Goal: Task Accomplishment & Management: Use online tool/utility

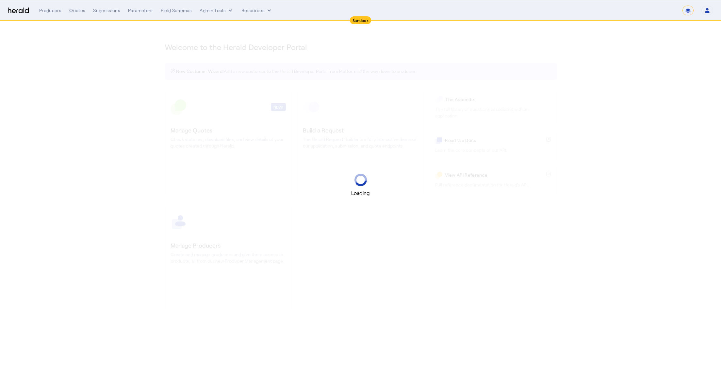
select select "*******"
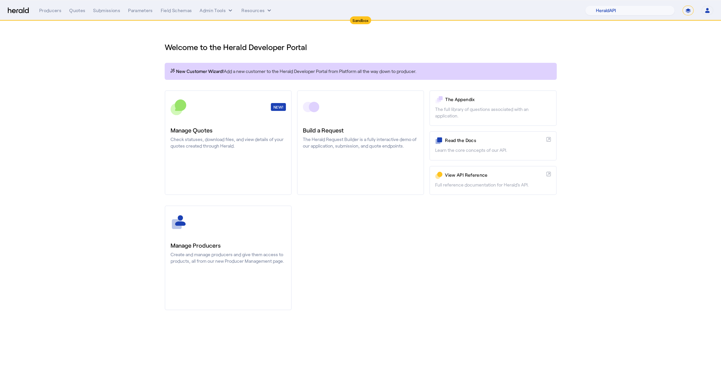
click at [120, 15] on div "Producers Quotes Submissions Parameters Field Schemas Admin Tools Resources 1Fo…" at bounding box center [376, 11] width 674 height 10
click at [116, 11] on div "Submissions" at bounding box center [106, 10] width 27 height 7
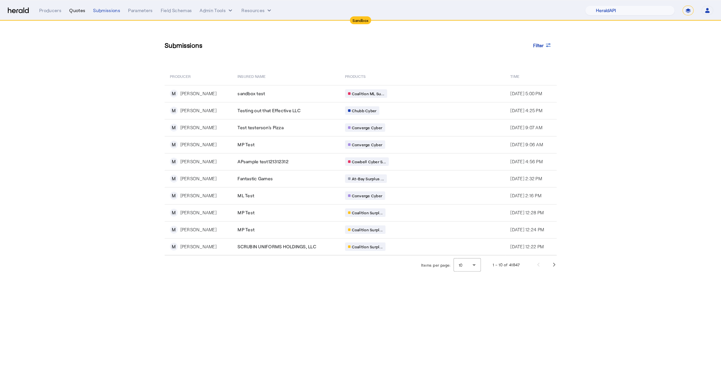
click at [78, 11] on div "Quotes" at bounding box center [77, 10] width 16 height 7
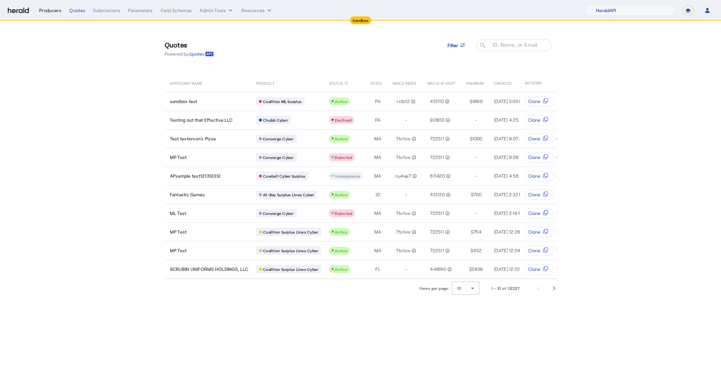
click at [45, 8] on div "Producers" at bounding box center [50, 10] width 22 height 7
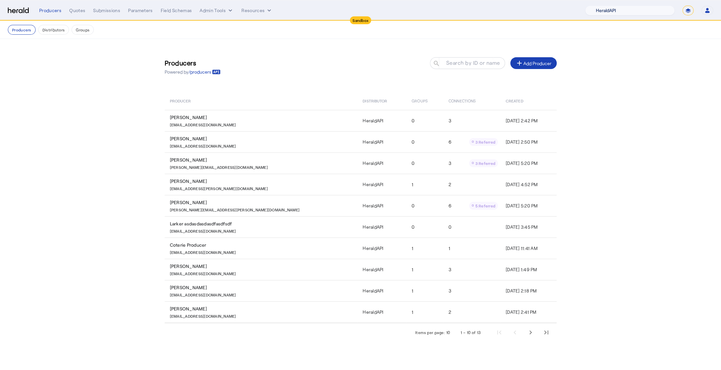
click at [642, 12] on select "1Fort Acrisure Acturis Affinity Advisors Affinity Risk Agentero AmWins Anzen Ao…" at bounding box center [630, 11] width 90 height 10
select select "pfm_129z_babbix"
click at [602, 6] on select "1Fort Acrisure Acturis Affinity Advisors Affinity Risk Agentero AmWins Anzen Ao…" at bounding box center [630, 11] width 90 height 10
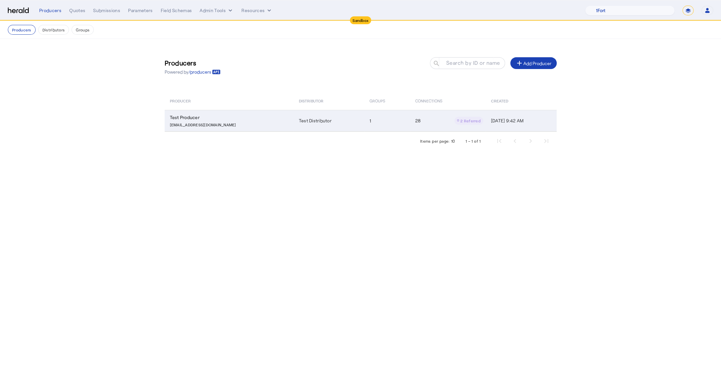
click at [179, 117] on div "Test Producer" at bounding box center [230, 117] width 121 height 7
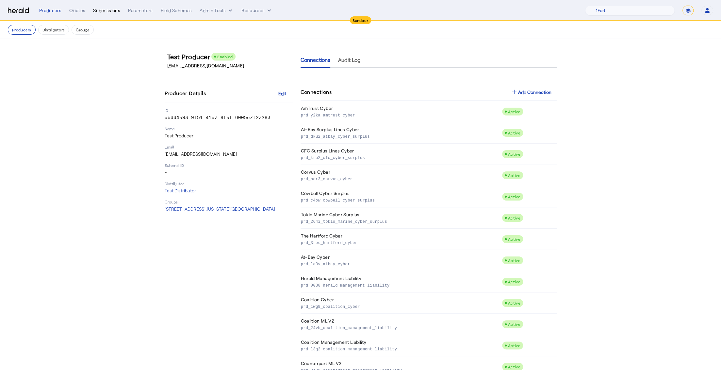
click at [111, 9] on div "Submissions" at bounding box center [106, 10] width 27 height 7
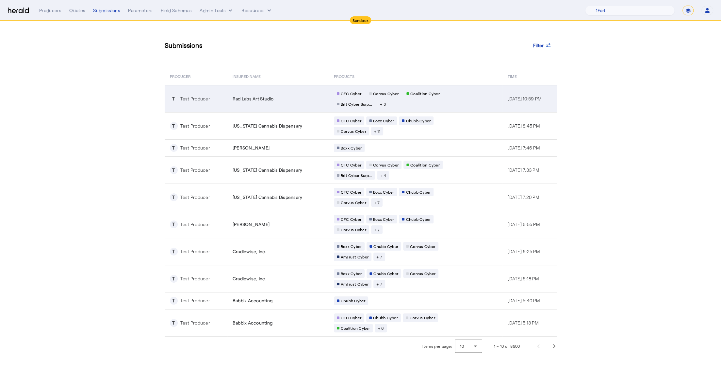
click at [246, 108] on td "Rad Labs Art Studio" at bounding box center [277, 98] width 101 height 27
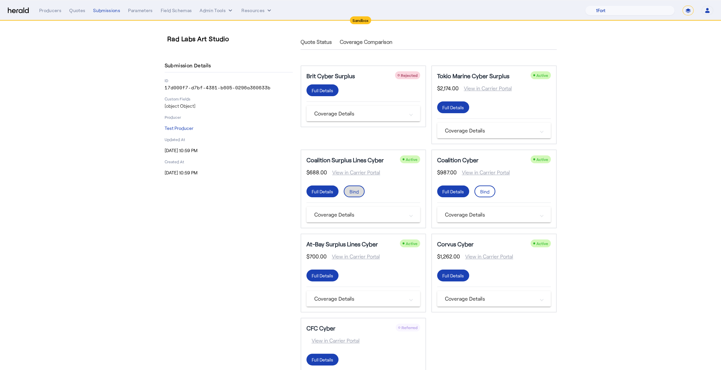
click at [357, 194] on div "Bind" at bounding box center [354, 191] width 9 height 7
click at [355, 189] on div "Bind" at bounding box center [354, 191] width 9 height 7
click at [404, 175] on div "$688.00 View in Carrier Portal" at bounding box center [364, 174] width 114 height 13
click at [320, 94] on div "Full Details" at bounding box center [323, 90] width 22 height 7
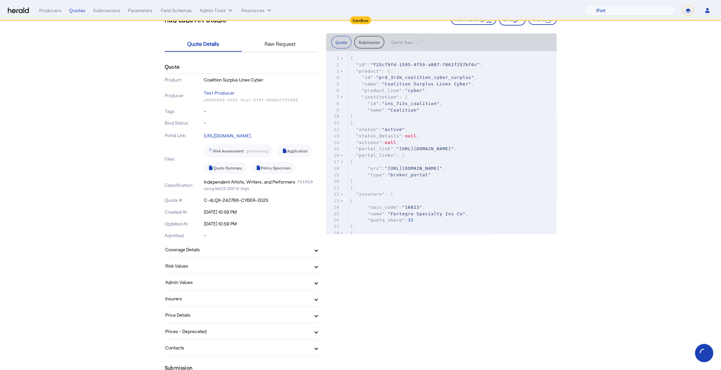
scroll to position [60, 0]
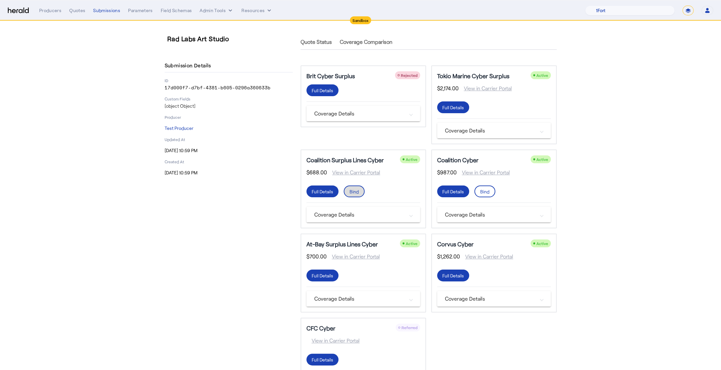
click at [357, 193] on div "Bind" at bounding box center [354, 191] width 9 height 7
click at [488, 186] on span at bounding box center [485, 191] width 20 height 16
click at [72, 13] on div "Quotes" at bounding box center [77, 10] width 16 height 7
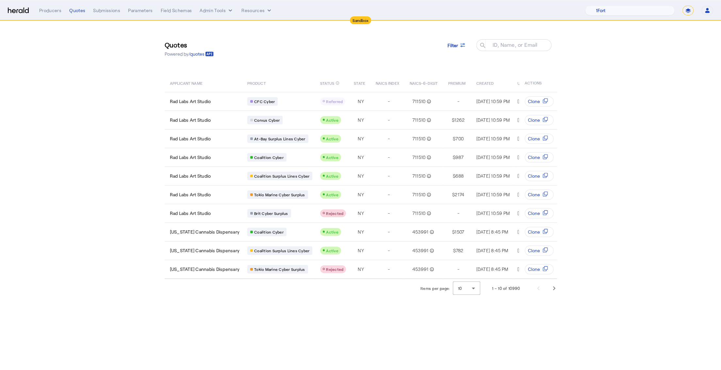
click at [111, 4] on nav "Sandbox Menu Producers Quotes Submissions Parameters Field Schemas Admin Tools …" at bounding box center [360, 10] width 721 height 20
click at [111, 13] on div "Submissions" at bounding box center [106, 10] width 27 height 7
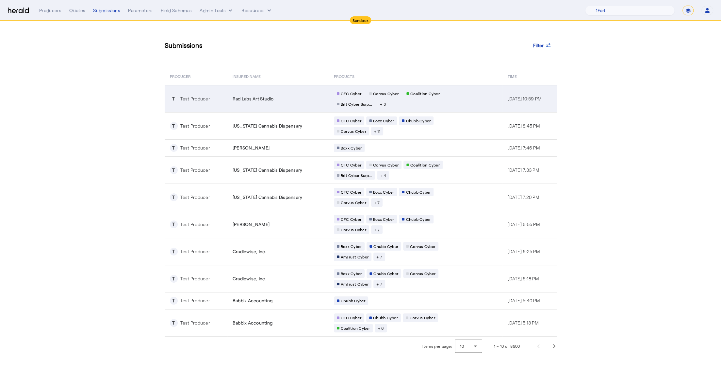
click at [227, 96] on td "Rad Labs Art Studio" at bounding box center [277, 98] width 101 height 27
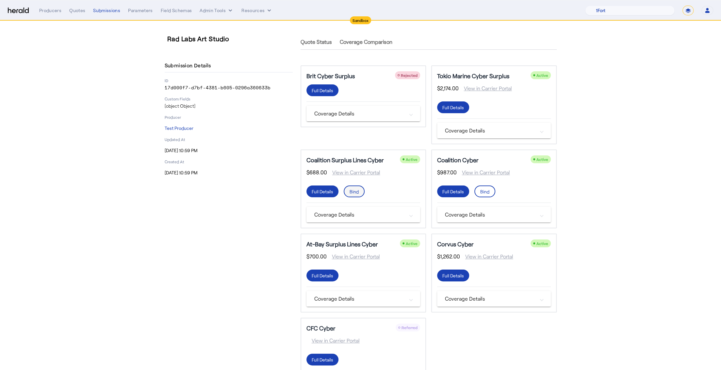
click at [357, 187] on span at bounding box center [354, 191] width 20 height 16
click at [328, 188] on div "Full Details" at bounding box center [323, 191] width 22 height 7
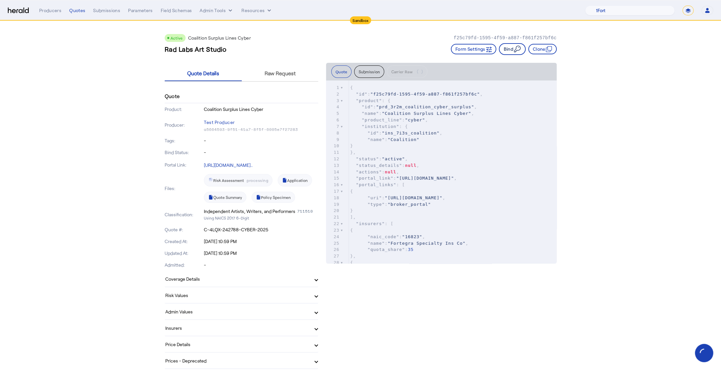
click at [518, 47] on icon "button" at bounding box center [517, 49] width 8 height 8
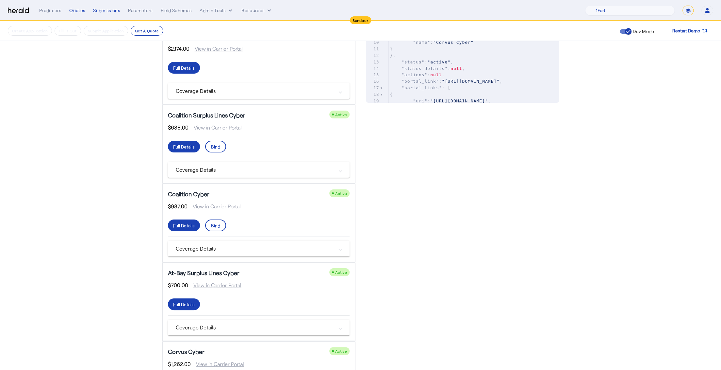
scroll to position [169, 0]
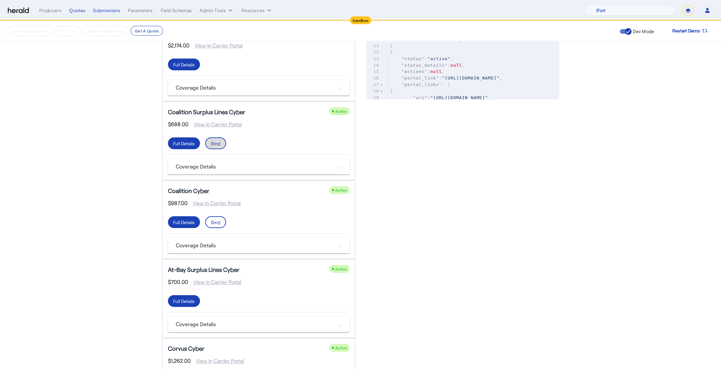
click at [214, 143] on div "Bind" at bounding box center [215, 143] width 9 height 7
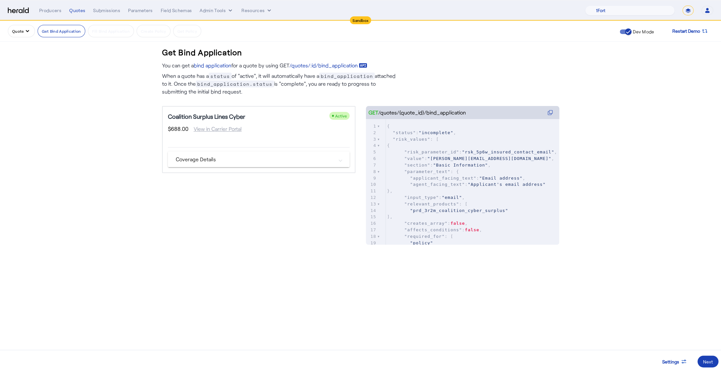
click at [218, 161] on mat-panel-title "Coverage Details" at bounding box center [255, 159] width 158 height 8
click at [707, 359] on div "Next" at bounding box center [708, 361] width 10 height 7
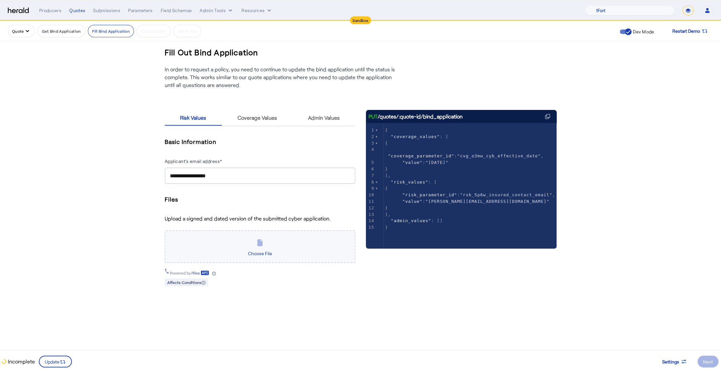
click at [244, 247] on div "Choose File" at bounding box center [260, 246] width 191 height 33
click at [265, 249] on span "Choose File" at bounding box center [259, 253] width 29 height 11
click at [0, 0] on input "Choose File" at bounding box center [0, 0] width 0 height 0
click at [260, 117] on span "Coverage Values" at bounding box center [257, 117] width 40 height 5
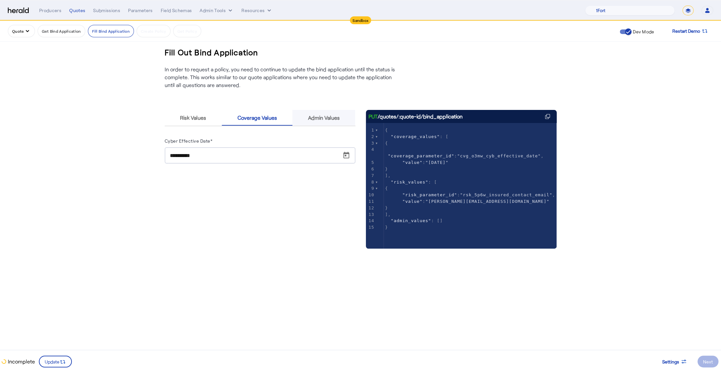
click at [334, 117] on span "Admin Values" at bounding box center [324, 117] width 32 height 5
click at [255, 157] on input "Surplus broker's license number*" at bounding box center [260, 156] width 180 height 8
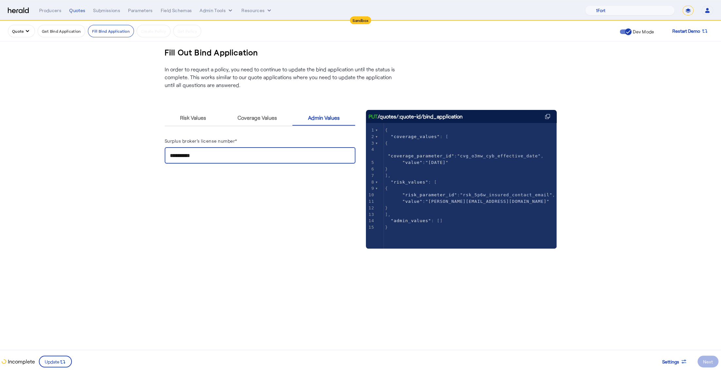
type input "**********"
click at [660, 311] on fill-application-step "**********" at bounding box center [360, 167] width 721 height 293
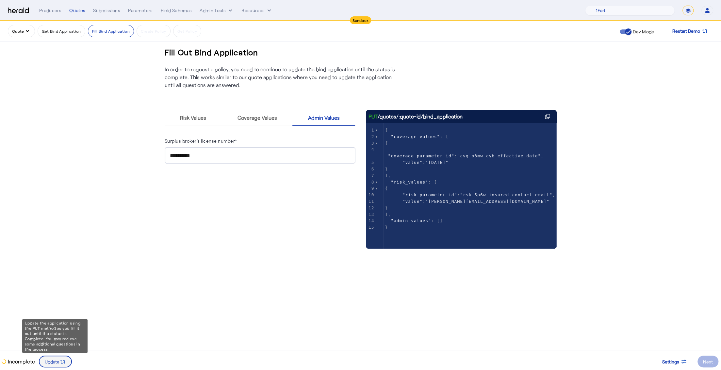
click at [57, 359] on span "Update" at bounding box center [52, 361] width 15 height 7
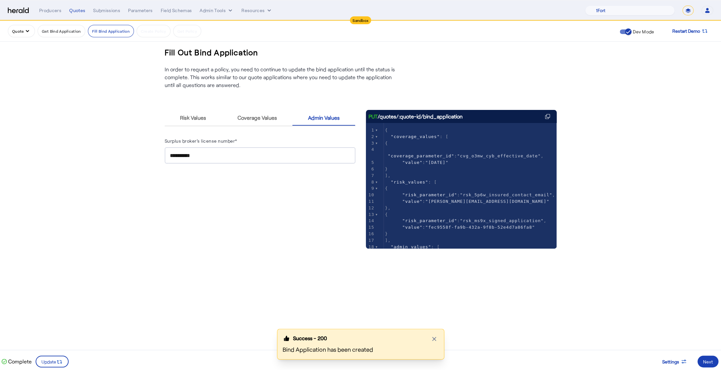
click at [719, 356] on div "Success - 200 Close modal Bind Application has been created" at bounding box center [360, 348] width 721 height 41
click at [709, 356] on div "Success - 200 Close modal Bind Application has been created" at bounding box center [360, 348] width 721 height 41
click at [703, 363] on div "Success - 200 Close modal Bind Application has been created" at bounding box center [360, 348] width 721 height 41
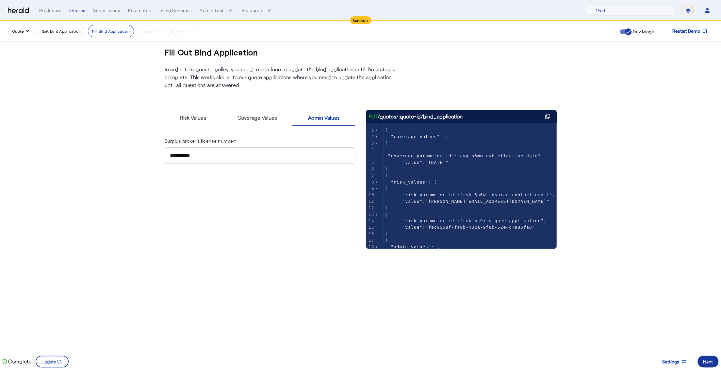
click at [707, 361] on div "Next" at bounding box center [708, 361] width 10 height 7
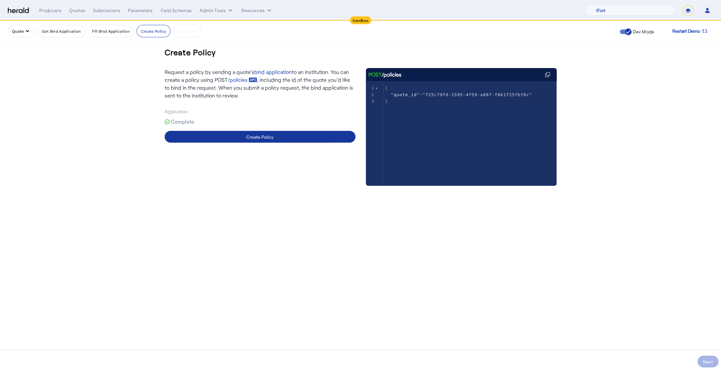
click at [269, 136] on div "Create Policy" at bounding box center [259, 136] width 27 height 7
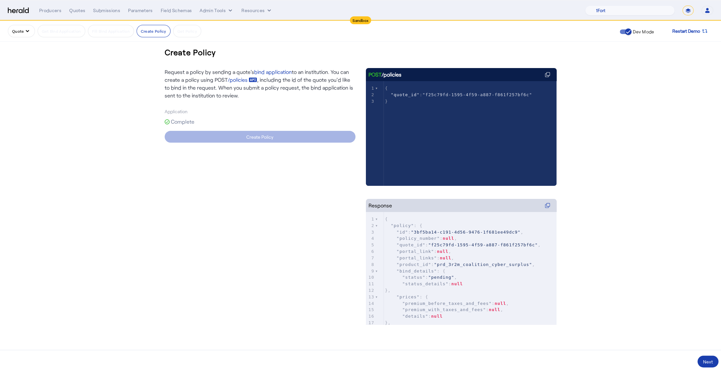
click at [707, 362] on div "Next" at bounding box center [708, 361] width 10 height 7
